Goal: Task Accomplishment & Management: Manage account settings

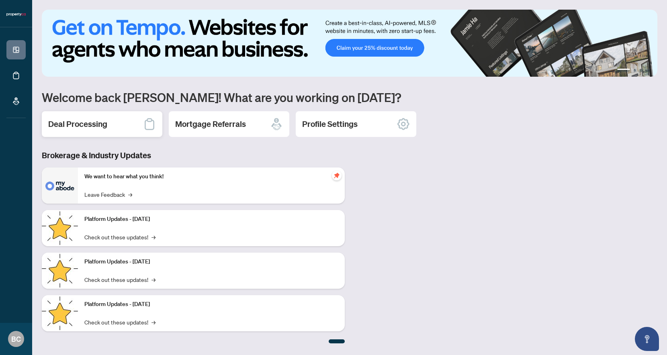
click at [115, 123] on div "Deal Processing" at bounding box center [102, 124] width 121 height 26
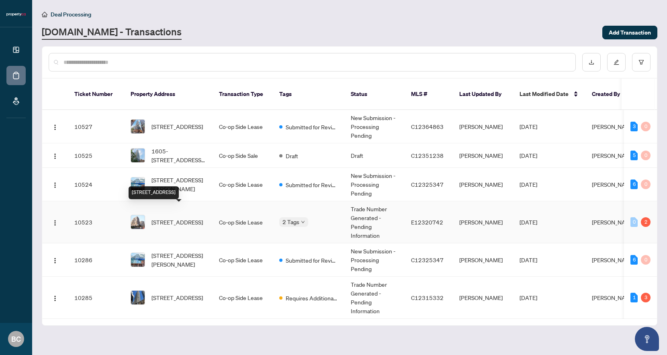
click at [177, 218] on span "[STREET_ADDRESS]" at bounding box center [177, 222] width 51 height 9
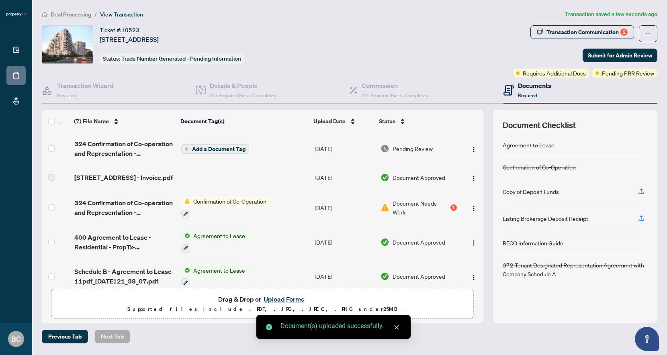
scroll to position [85, 0]
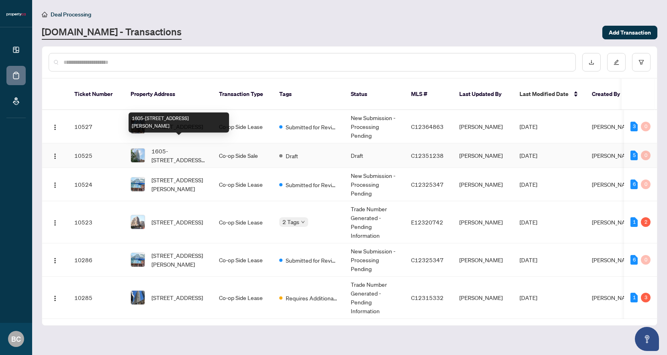
click at [185, 150] on span "1605-[STREET_ADDRESS][PERSON_NAME]" at bounding box center [179, 156] width 55 height 18
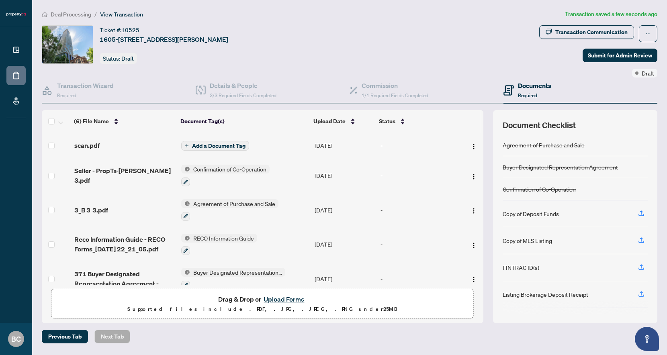
click at [226, 144] on span "Add a Document Tag" at bounding box center [218, 146] width 53 height 6
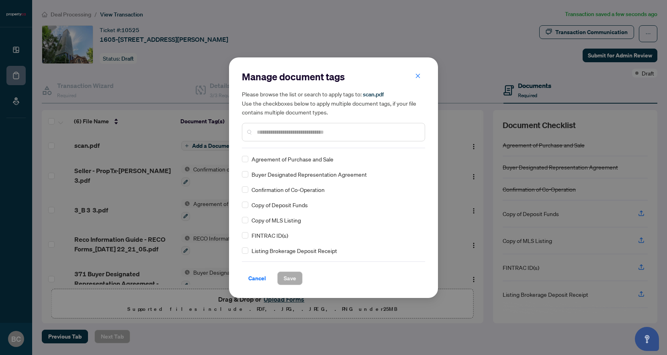
click at [290, 148] on div "Manage document tags Please browse the list or search to apply tags to: scan.pd…" at bounding box center [333, 177] width 183 height 215
click at [272, 201] on span "Copy of Deposit Funds" at bounding box center [280, 205] width 56 height 9
click at [252, 205] on span "Copy of Deposit Funds" at bounding box center [280, 205] width 56 height 9
click at [248, 220] on div "Copy of MLS Listing" at bounding box center [331, 220] width 179 height 9
click at [244, 157] on div "Agreement of Purchase and Sale Copy of Deposit Funds Buyer Designated Represent…" at bounding box center [333, 205] width 183 height 101
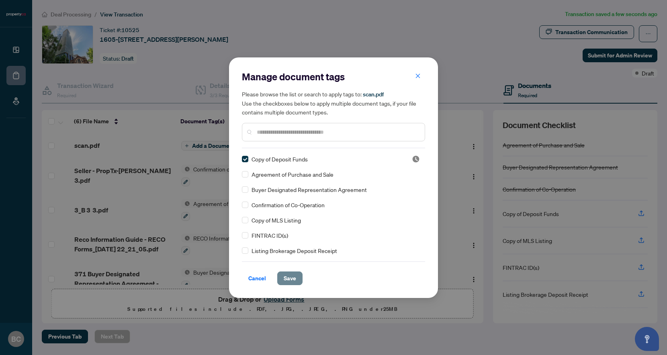
click at [294, 277] on span "Save" at bounding box center [290, 278] width 12 height 13
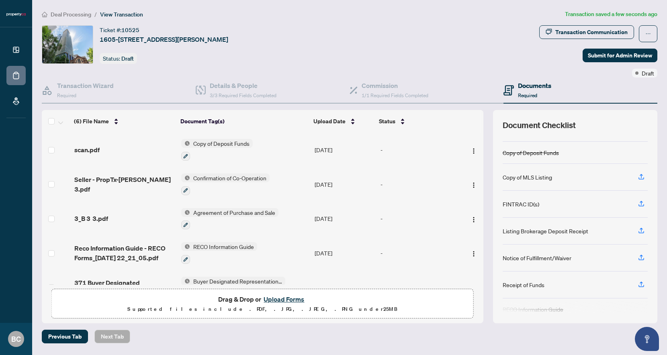
scroll to position [68, 0]
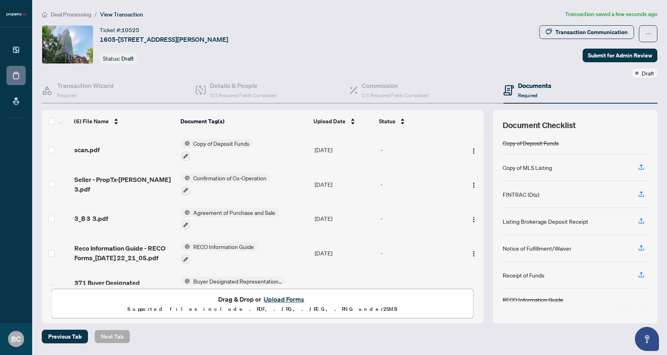
drag, startPoint x: 552, startPoint y: 232, endPoint x: 584, endPoint y: 231, distance: 32.6
click at [584, 231] on div "Listing Brokerage Deposit Receipt" at bounding box center [575, 221] width 145 height 27
click at [221, 143] on span "Copy of Deposit Funds" at bounding box center [221, 143] width 63 height 9
click at [187, 142] on img at bounding box center [185, 143] width 9 height 9
click at [190, 144] on span "Copy of Deposit Funds" at bounding box center [221, 143] width 63 height 9
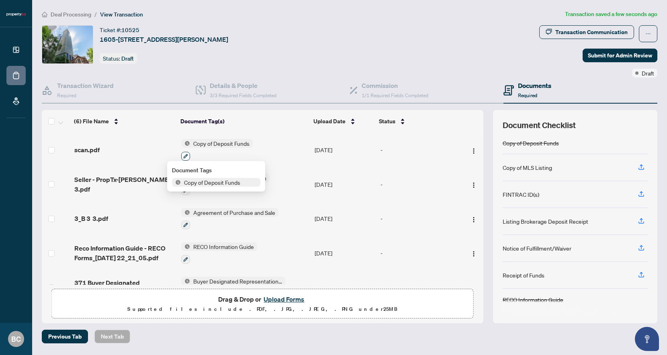
click at [186, 156] on icon "button" at bounding box center [185, 156] width 5 height 5
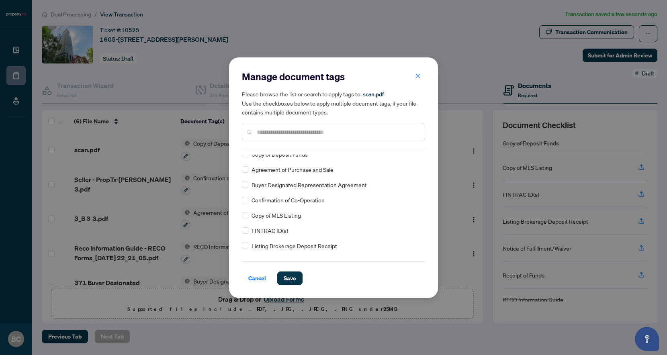
scroll to position [0, 0]
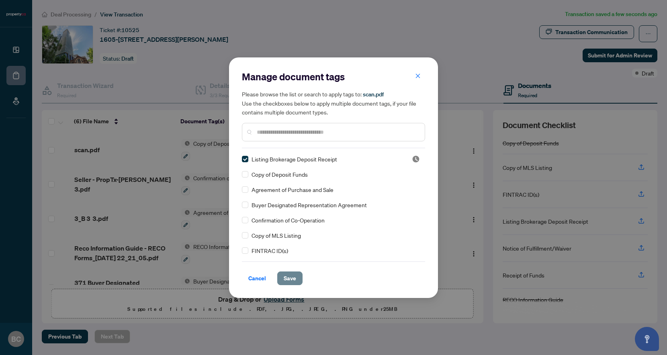
click at [295, 275] on span "Save" at bounding box center [290, 278] width 12 height 13
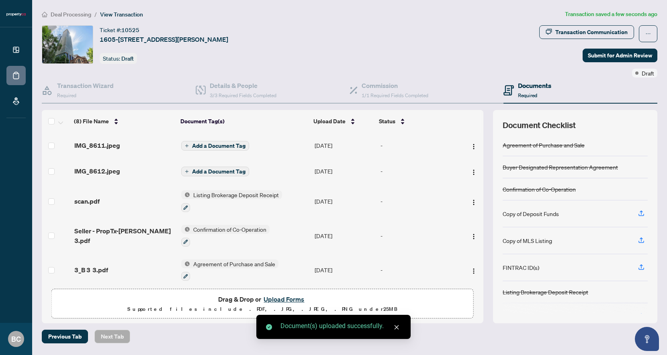
click at [219, 147] on span "Add a Document Tag" at bounding box center [218, 146] width 53 height 6
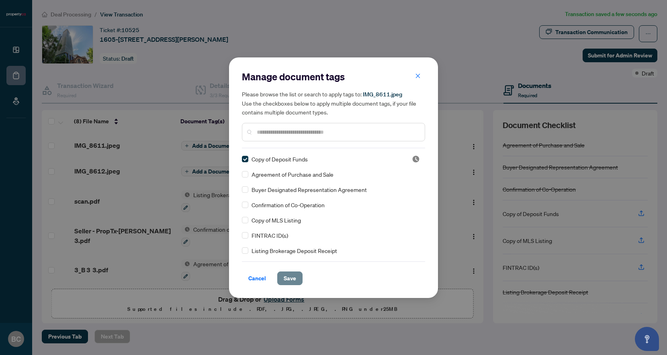
click at [288, 280] on span "Save" at bounding box center [290, 278] width 12 height 13
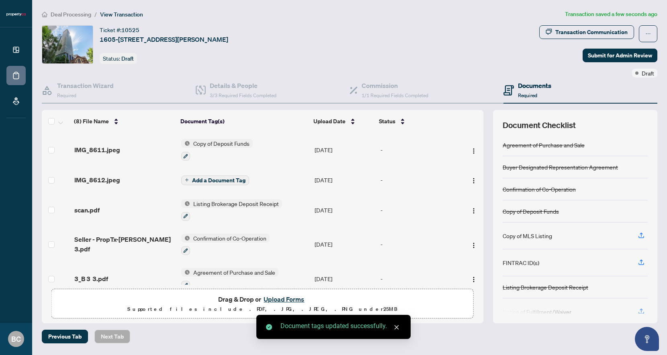
click at [222, 179] on span "Add a Document Tag" at bounding box center [218, 181] width 53 height 6
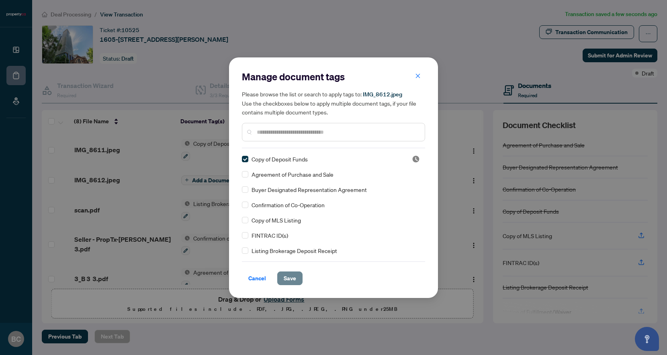
click at [294, 281] on span "Save" at bounding box center [290, 278] width 12 height 13
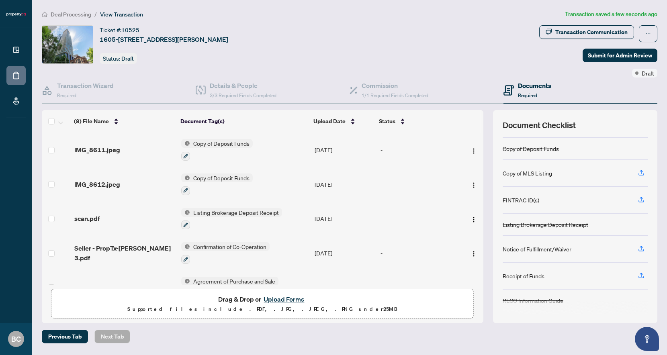
scroll to position [64, 0]
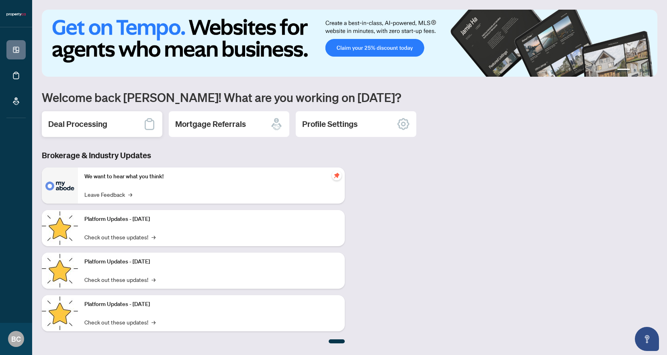
click at [92, 136] on div "Deal Processing" at bounding box center [102, 124] width 121 height 26
